Goal: Task Accomplishment & Management: Complete application form

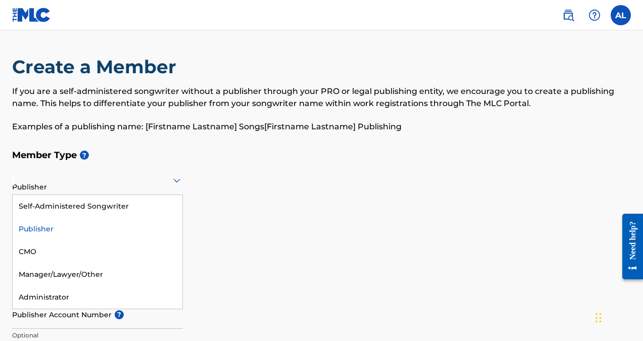
click at [176, 180] on icon at bounding box center [176, 181] width 7 height 4
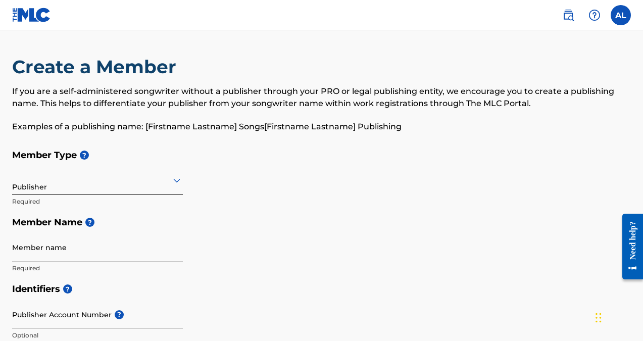
click at [176, 180] on icon at bounding box center [176, 181] width 7 height 4
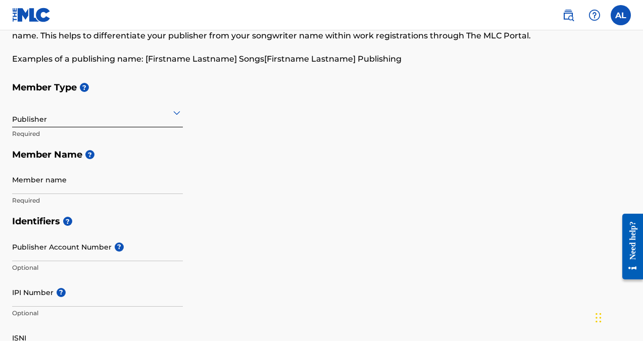
scroll to position [76, 0]
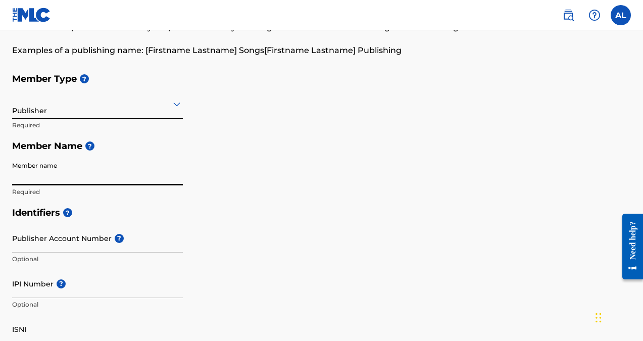
type input "T"
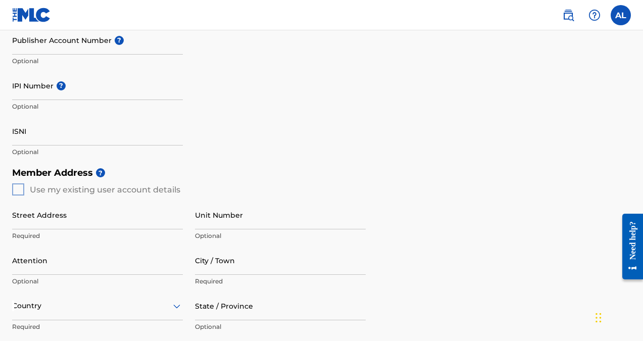
scroll to position [279, 0]
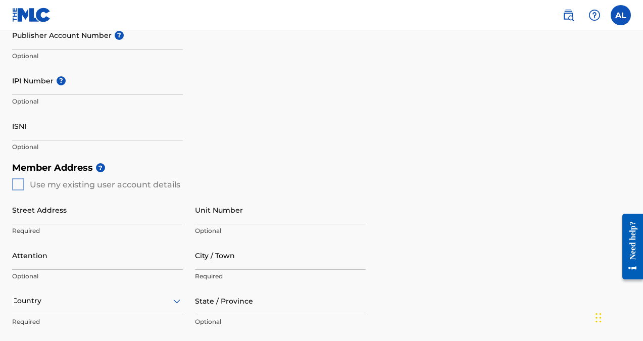
type input "[PERSON_NAME]"
click at [19, 180] on div "Member Address ? Use my existing user account details Street Address Required U…" at bounding box center [321, 272] width 619 height 231
click at [21, 182] on div "Member Address ? Use my existing user account details Street Address Required U…" at bounding box center [321, 272] width 619 height 231
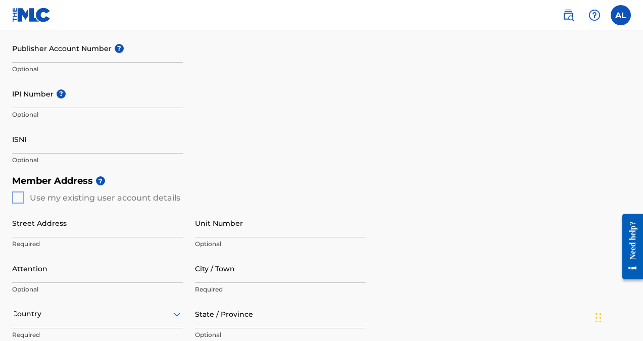
scroll to position [266, 0]
type input "[STREET_ADDRESS]"
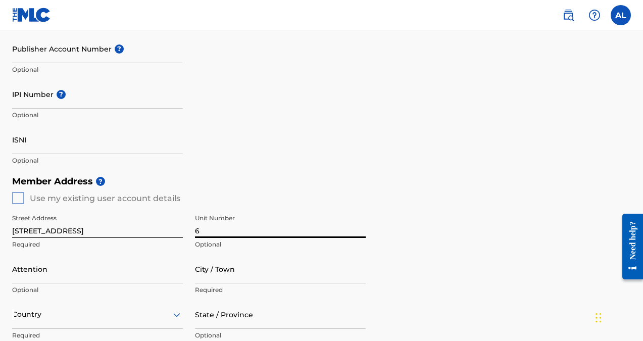
type input "6"
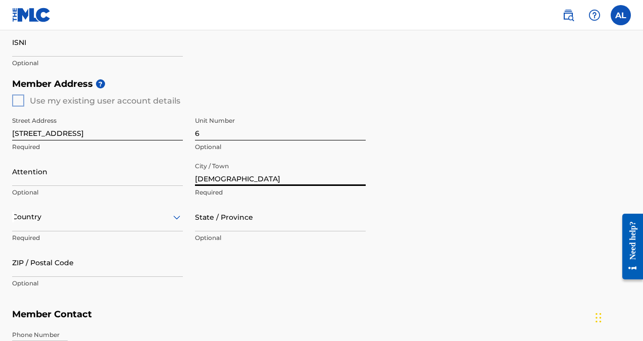
scroll to position [368, 0]
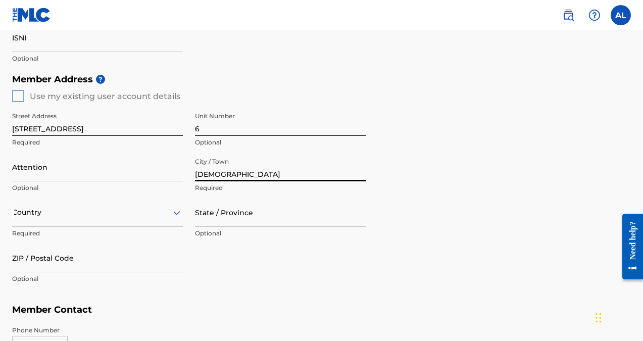
type input "[DEMOGRAPHIC_DATA]"
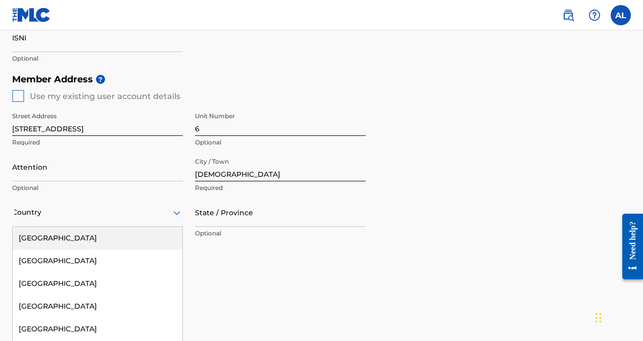
click at [132, 216] on div "[GEOGRAPHIC_DATA], 1 of 223. 223 results available. Use Up and Down to choose o…" at bounding box center [97, 212] width 171 height 29
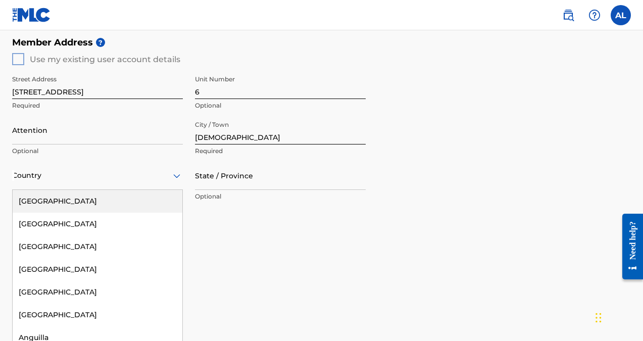
click at [113, 195] on div "[GEOGRAPHIC_DATA]" at bounding box center [98, 201] width 170 height 23
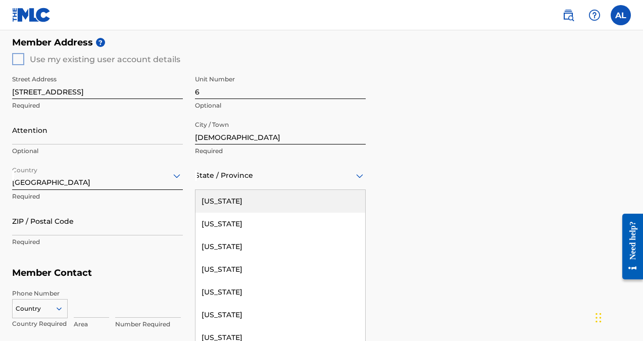
click at [226, 179] on div at bounding box center [280, 175] width 171 height 13
type input "p"
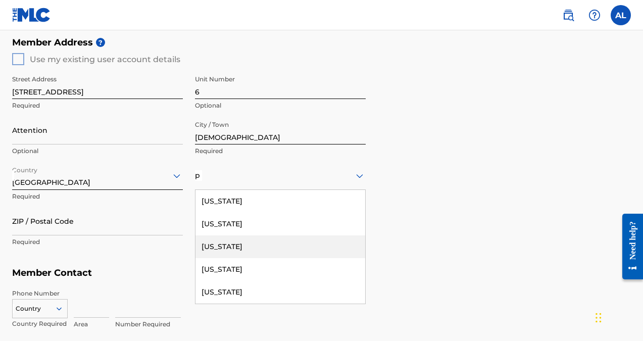
click at [230, 246] on div "[US_STATE]" at bounding box center [281, 247] width 170 height 23
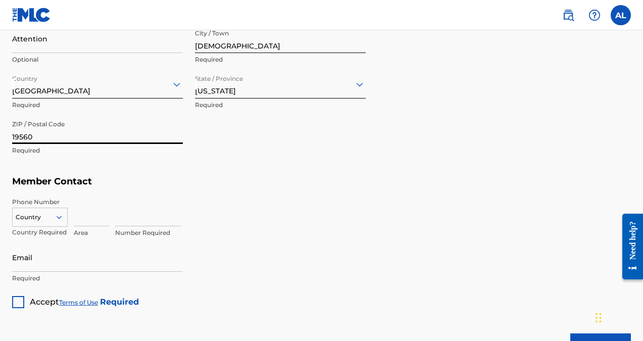
scroll to position [498, 0]
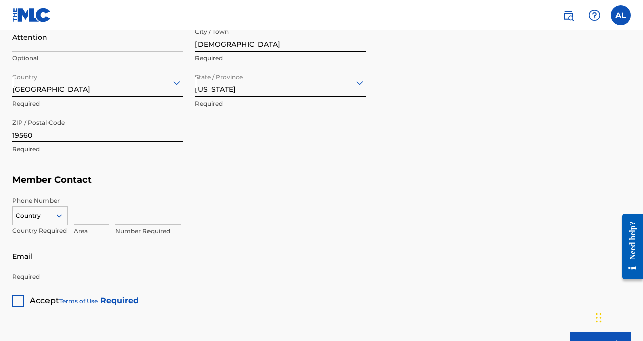
type input "19560"
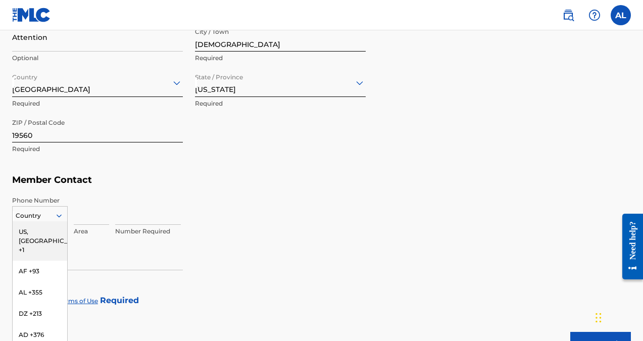
click at [49, 212] on div "US, [GEOGRAPHIC_DATA] +1, 1 of 216. 216 results available. Use Up and Down to c…" at bounding box center [40, 213] width 56 height 15
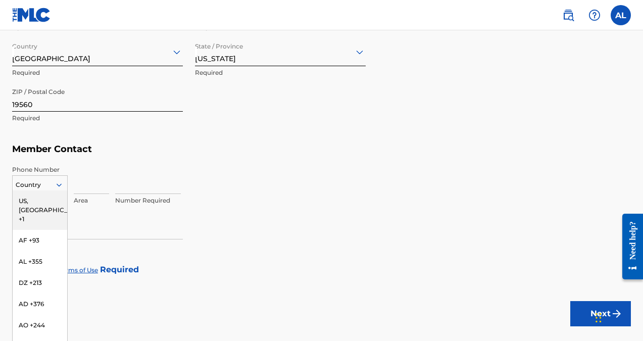
click at [38, 195] on div "US, [GEOGRAPHIC_DATA] +1" at bounding box center [40, 210] width 55 height 39
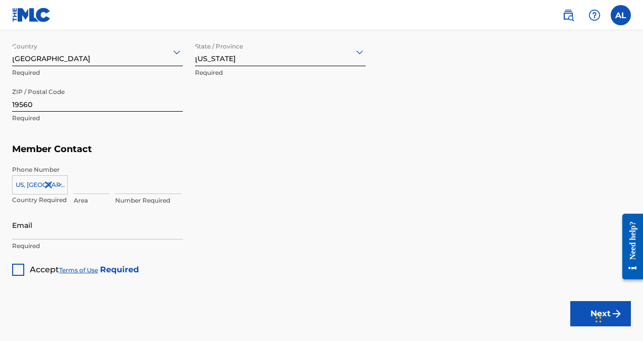
click at [85, 185] on input at bounding box center [91, 179] width 35 height 29
type input "484"
type input "9268328"
type input "[EMAIL_ADDRESS][DOMAIN_NAME]"
click at [18, 268] on div at bounding box center [18, 270] width 12 height 12
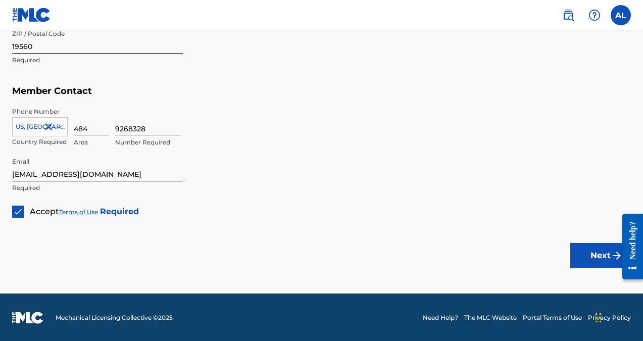
scroll to position [586, 0]
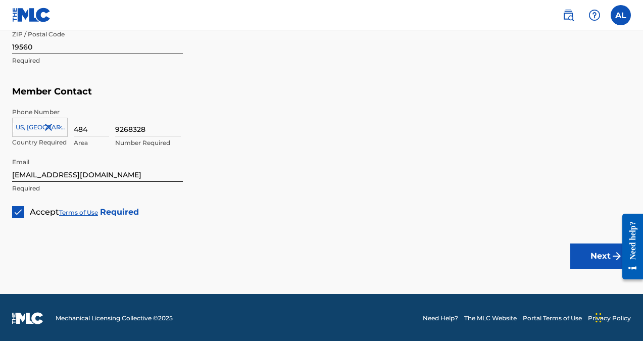
click at [611, 255] on img "submit" at bounding box center [617, 256] width 12 height 12
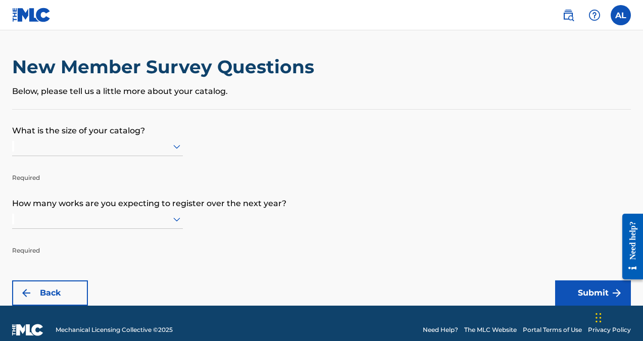
click at [176, 149] on icon at bounding box center [177, 147] width 12 height 12
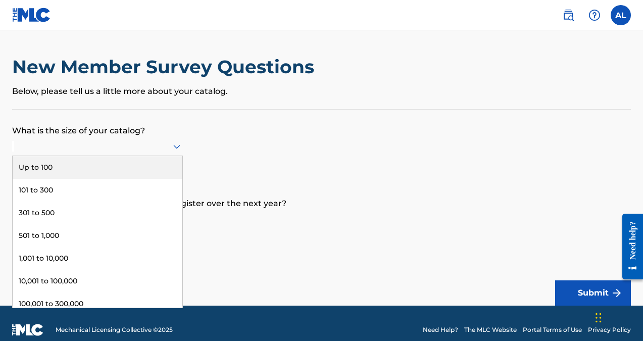
click at [49, 178] on div "Up to 100" at bounding box center [98, 167] width 170 height 23
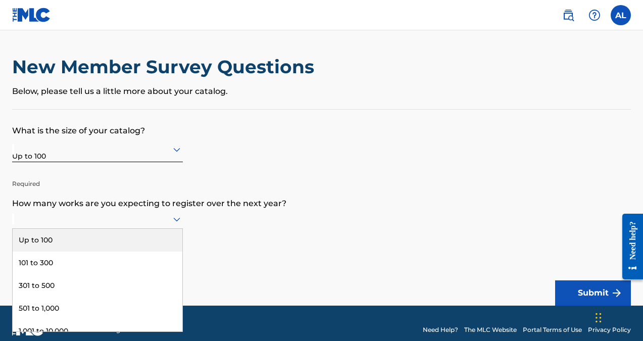
click at [178, 223] on div at bounding box center [97, 219] width 171 height 19
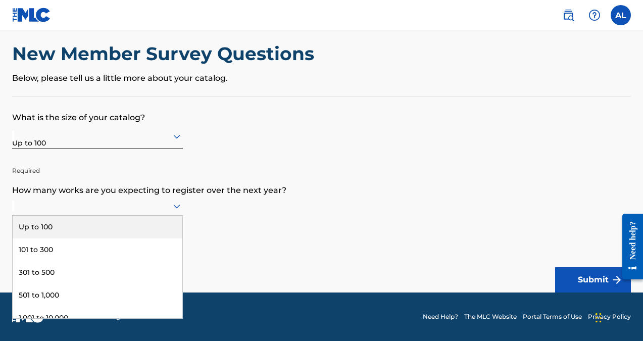
click at [104, 235] on div "Up to 100" at bounding box center [98, 227] width 170 height 23
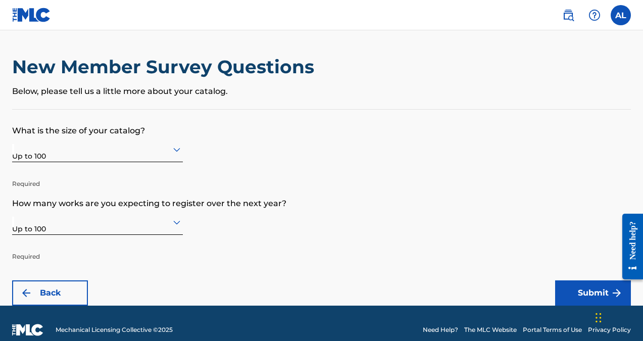
scroll to position [0, 0]
click at [585, 295] on button "Submit" at bounding box center [593, 293] width 76 height 25
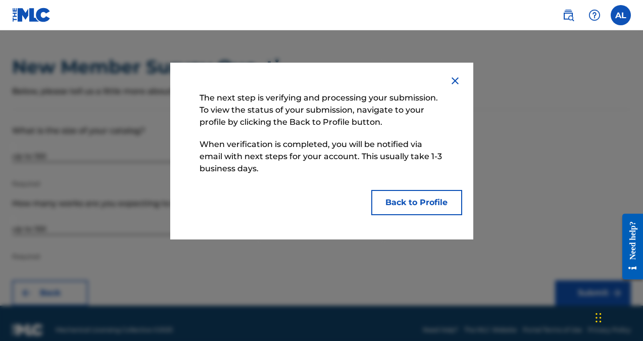
click at [411, 204] on button "Back to Profile" at bounding box center [416, 202] width 91 height 25
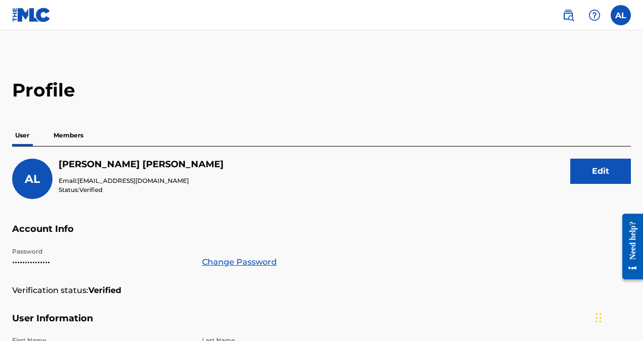
click at [77, 137] on p "Members" at bounding box center [69, 135] width 36 height 21
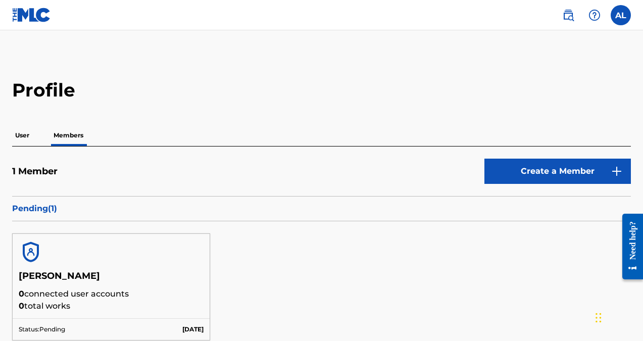
click at [40, 208] on p "Pending ( 1 )" at bounding box center [321, 209] width 619 height 12
click at [27, 137] on p "User" at bounding box center [22, 135] width 20 height 21
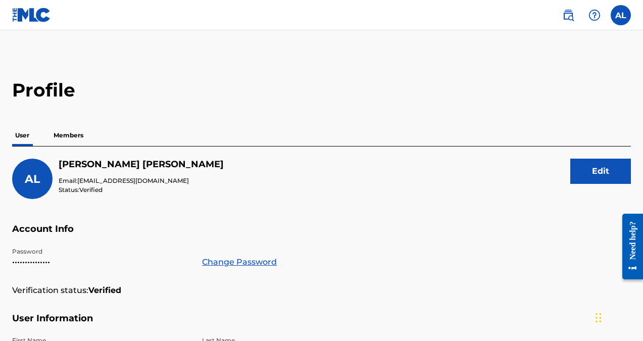
click at [624, 12] on label at bounding box center [621, 15] width 20 height 20
click at [621, 15] on input "AL [PERSON_NAME] [EMAIL_ADDRESS][DOMAIN_NAME] Notification Preferences Profile …" at bounding box center [621, 15] width 0 height 0
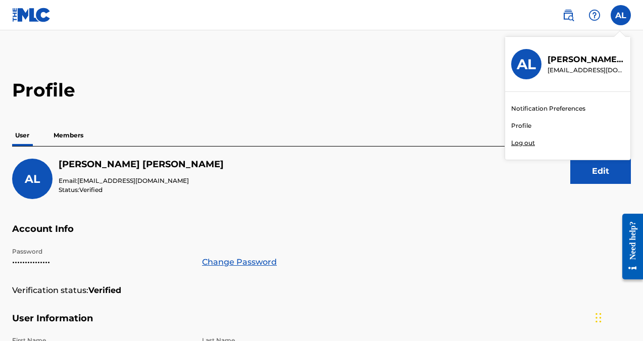
click at [519, 144] on p "Log out" at bounding box center [523, 142] width 24 height 9
click at [621, 15] on input "AL [PERSON_NAME] [EMAIL_ADDRESS][DOMAIN_NAME] Notification Preferences Profile …" at bounding box center [621, 15] width 0 height 0
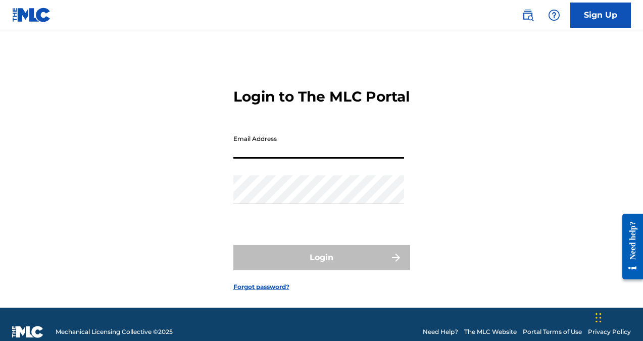
type input "[EMAIL_ADDRESS][DOMAIN_NAME]"
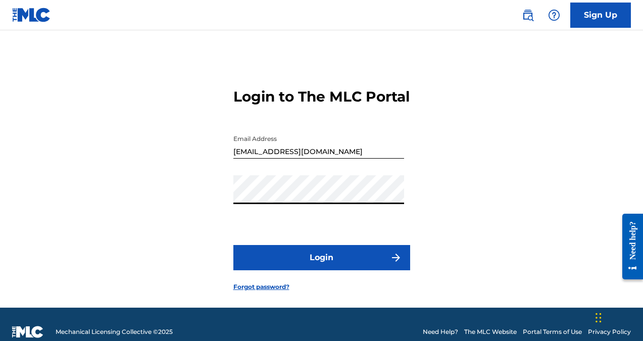
click at [532, 78] on div "Login to The MLC Portal Email Address [EMAIL_ADDRESS][DOMAIN_NAME] Password Log…" at bounding box center [321, 182] width 643 height 252
